Goal: Task Accomplishment & Management: Manage account settings

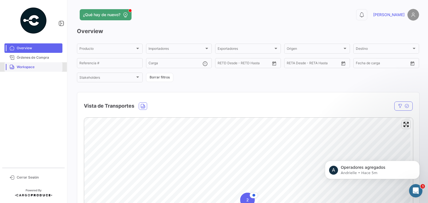
click at [28, 68] on span "Workspace" at bounding box center [38, 67] width 43 height 5
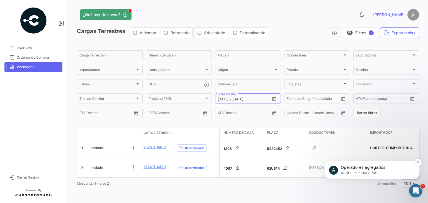
click at [386, 169] on p "Operadores agregados" at bounding box center [377, 168] width 72 height 6
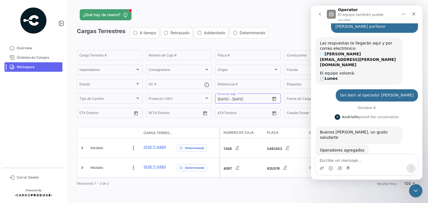
scroll to position [22, 0]
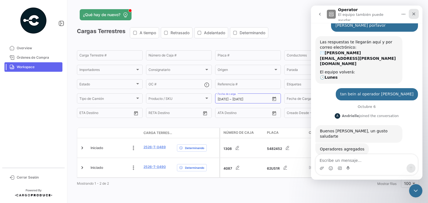
click at [413, 12] on icon "Cerrar" at bounding box center [413, 14] width 4 height 4
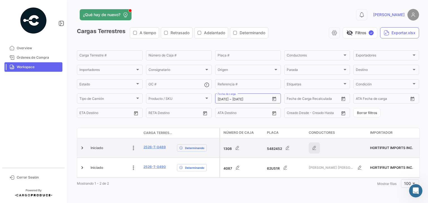
click at [312, 150] on icon "button" at bounding box center [314, 148] width 6 height 6
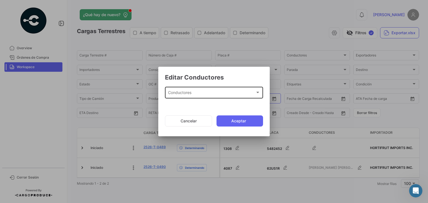
click at [188, 90] on div "Conductores Conductores" at bounding box center [214, 92] width 92 height 13
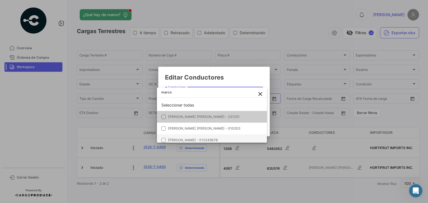
type input "marco"
click at [194, 140] on span "[PERSON_NAME] - 012345678" at bounding box center [193, 140] width 50 height 4
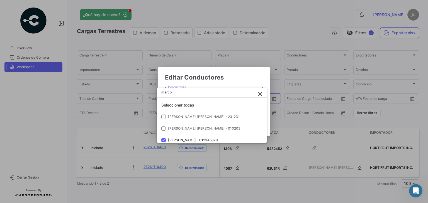
click at [238, 77] on div at bounding box center [214, 101] width 428 height 203
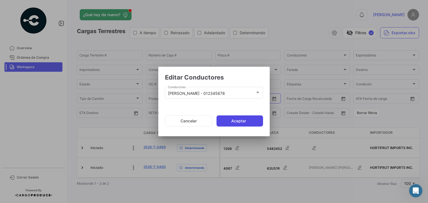
click at [244, 125] on button "Aceptar" at bounding box center [239, 121] width 47 height 11
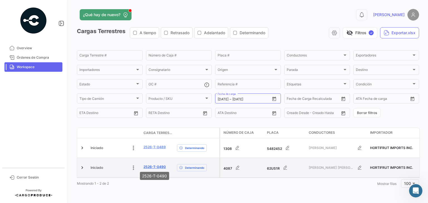
click at [147, 165] on link "2526-T-0490" at bounding box center [154, 167] width 22 height 5
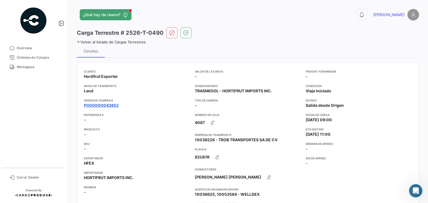
click at [109, 104] on link "PO00000043852" at bounding box center [101, 106] width 35 height 6
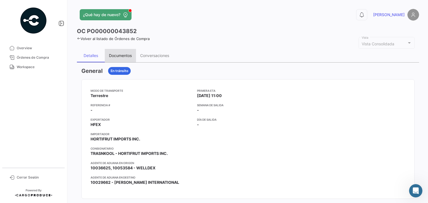
click at [121, 52] on div "Documentos" at bounding box center [120, 55] width 31 height 13
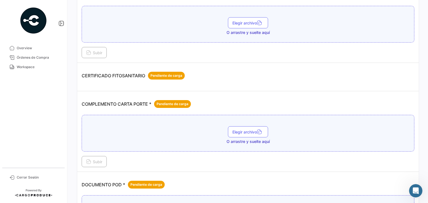
scroll to position [108, 0]
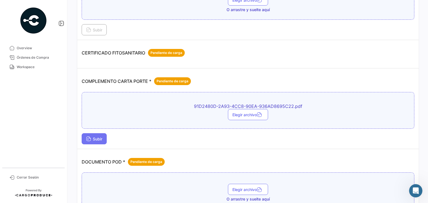
click at [95, 140] on button "Subir" at bounding box center [94, 138] width 25 height 11
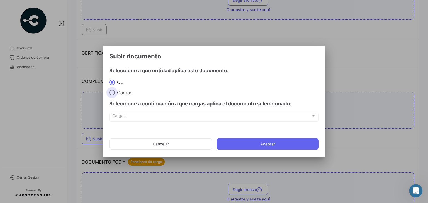
click at [113, 95] on span at bounding box center [112, 93] width 6 height 6
click at [113, 95] on input "Cargas" at bounding box center [112, 93] width 6 height 6
radio input "true"
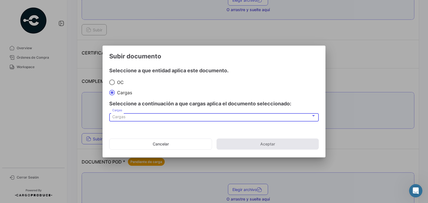
click at [134, 117] on div "Cargas" at bounding box center [211, 117] width 199 height 5
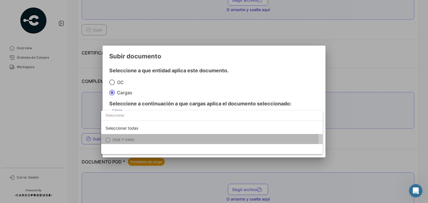
click at [126, 138] on span "2526-T-0490" at bounding box center [123, 140] width 22 height 4
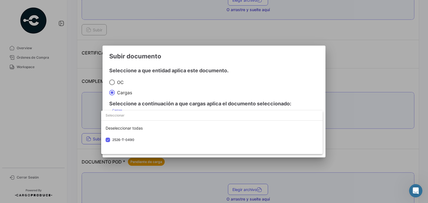
click at [257, 68] on div at bounding box center [214, 101] width 428 height 203
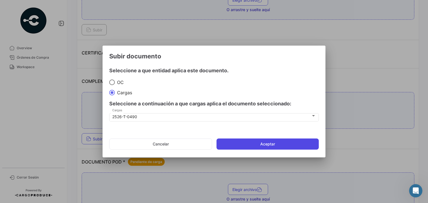
click at [267, 146] on button "Aceptar" at bounding box center [267, 144] width 102 height 11
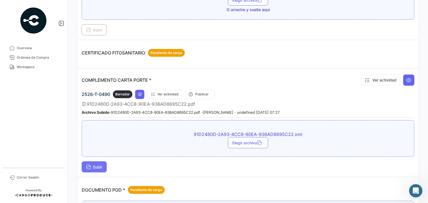
click at [89, 165] on icon at bounding box center [88, 167] width 5 height 5
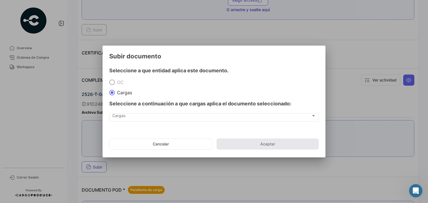
click at [121, 80] on span "OC" at bounding box center [119, 83] width 9 height 6
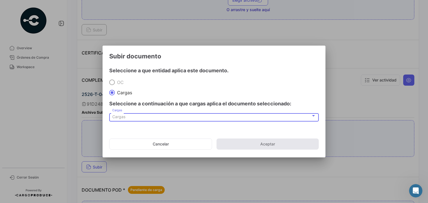
click at [128, 119] on div "Cargas" at bounding box center [211, 117] width 199 height 5
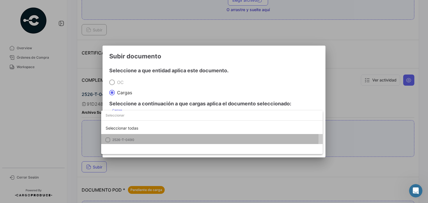
click at [123, 138] on span "2526-T-0490" at bounding box center [123, 140] width 22 height 4
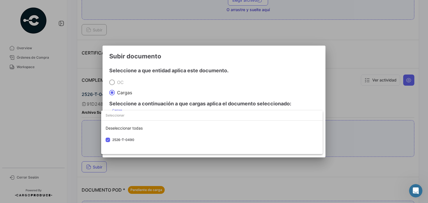
click at [248, 89] on div at bounding box center [214, 101] width 428 height 203
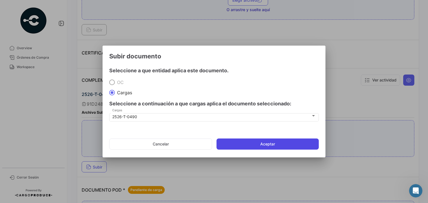
click at [267, 144] on button "Aceptar" at bounding box center [267, 144] width 102 height 11
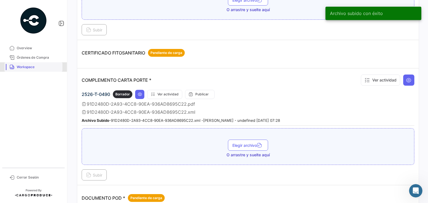
click at [26, 67] on span "Workspace" at bounding box center [38, 67] width 43 height 5
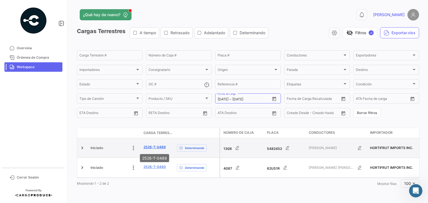
click at [156, 146] on link "2526-T-0489" at bounding box center [154, 147] width 22 height 5
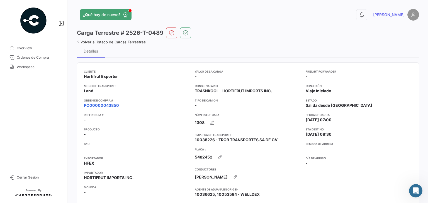
click at [105, 107] on link "PO00000043850" at bounding box center [101, 106] width 35 height 6
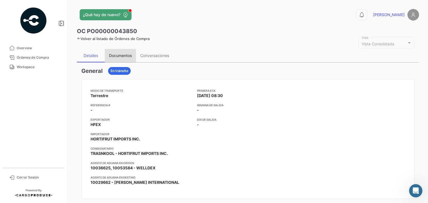
click at [122, 54] on div "Documentos" at bounding box center [120, 55] width 23 height 5
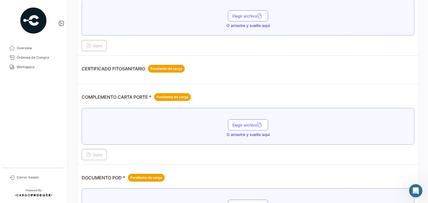
scroll to position [101, 0]
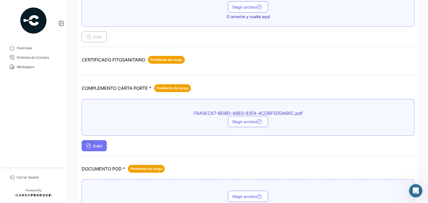
click at [93, 145] on span "Subir" at bounding box center [94, 146] width 16 height 5
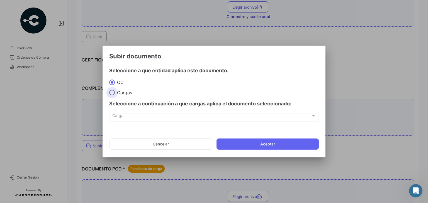
click at [113, 94] on span at bounding box center [112, 93] width 6 height 6
click at [113, 94] on input "Cargas" at bounding box center [112, 93] width 6 height 6
radio input "true"
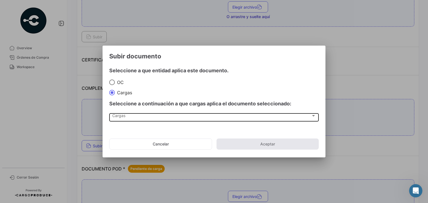
click at [166, 119] on div "Cargas Cargas" at bounding box center [214, 116] width 204 height 9
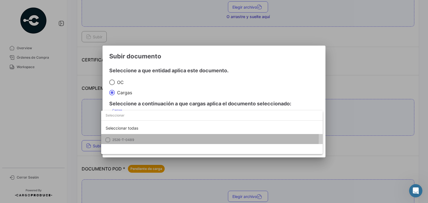
click at [126, 137] on mat-option "2526-T-0489" at bounding box center [211, 140] width 221 height 12
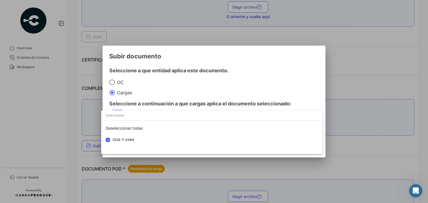
click at [260, 65] on div at bounding box center [214, 101] width 428 height 203
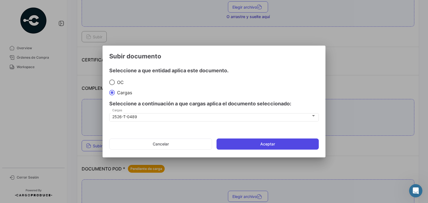
click at [266, 147] on button "Aceptar" at bounding box center [267, 144] width 102 height 11
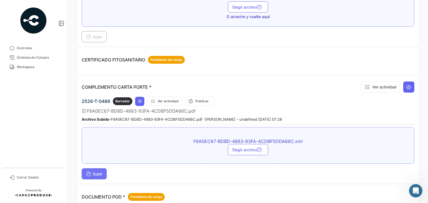
click at [98, 173] on span "Subir" at bounding box center [94, 174] width 16 height 5
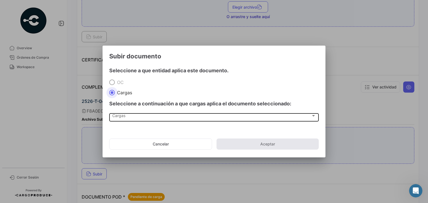
click at [128, 116] on div "Cargas" at bounding box center [211, 117] width 199 height 5
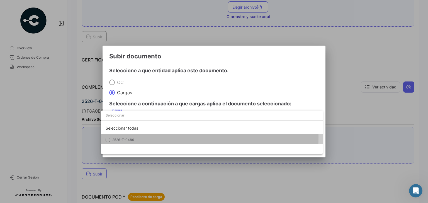
click at [136, 138] on span "2526-T-0489" at bounding box center [151, 140] width 78 height 5
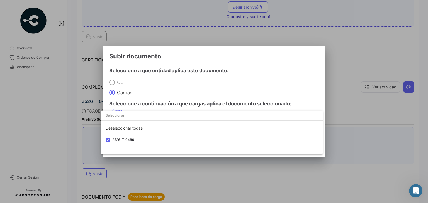
click at [223, 79] on div at bounding box center [214, 101] width 428 height 203
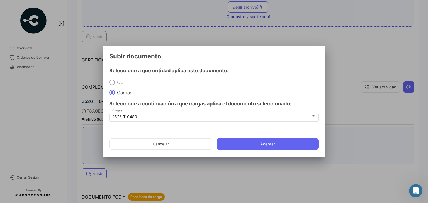
click at [260, 150] on mat-dialog-actions "Cancelar Aceptar" at bounding box center [213, 144] width 209 height 19
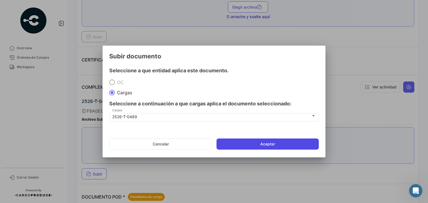
click at [268, 142] on button "Aceptar" at bounding box center [267, 144] width 102 height 11
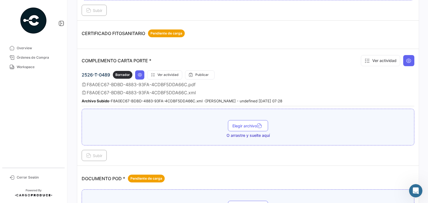
scroll to position [128, 0]
click at [32, 68] on span "Workspace" at bounding box center [38, 67] width 43 height 5
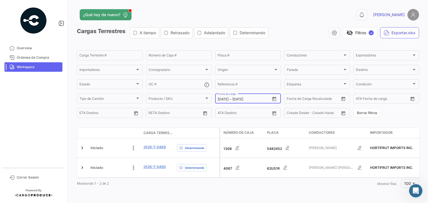
click at [272, 100] on icon "Open calendar" at bounding box center [273, 99] width 5 height 5
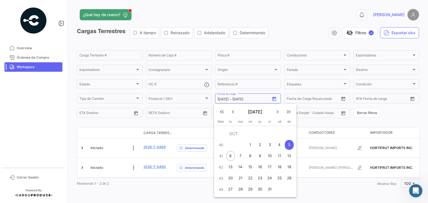
click at [242, 159] on div "7" at bounding box center [240, 156] width 9 height 10
type input "[DATE]"
click at [242, 159] on div "7" at bounding box center [240, 156] width 9 height 10
type input "[DATE]"
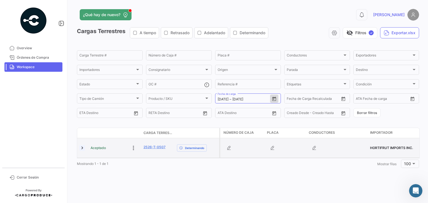
click at [82, 150] on link at bounding box center [82, 148] width 6 height 6
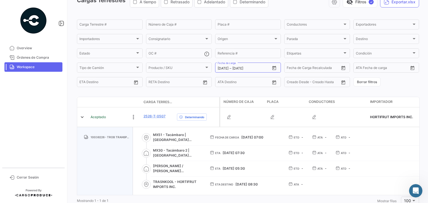
scroll to position [31, 0]
